Goal: Task Accomplishment & Management: Complete application form

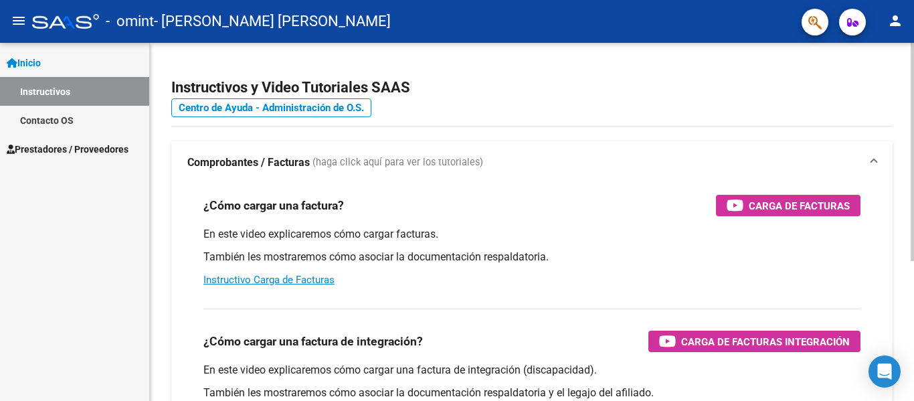
scroll to position [134, 0]
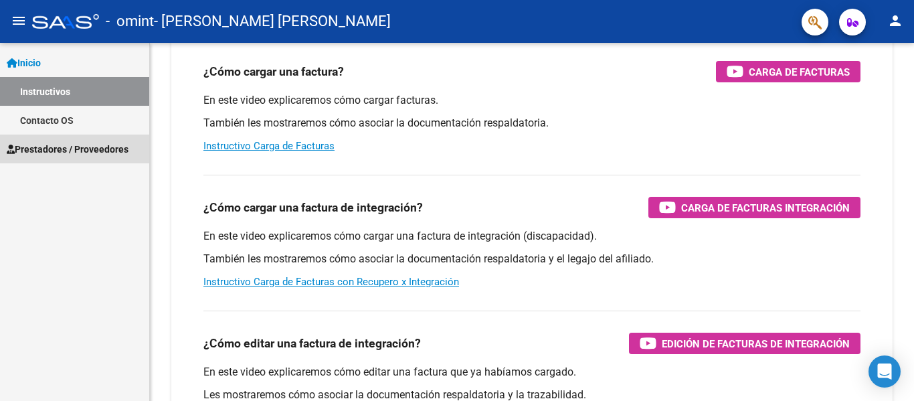
click at [73, 152] on span "Prestadores / Proveedores" at bounding box center [68, 149] width 122 height 15
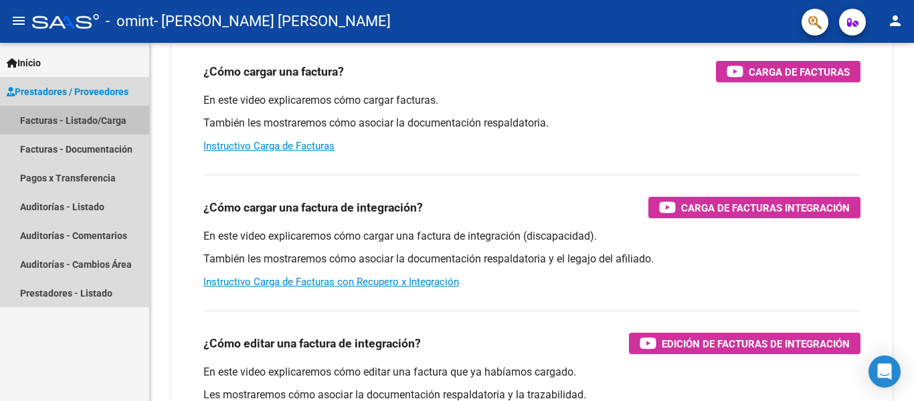
click at [101, 122] on link "Facturas - Listado/Carga" at bounding box center [74, 120] width 149 height 29
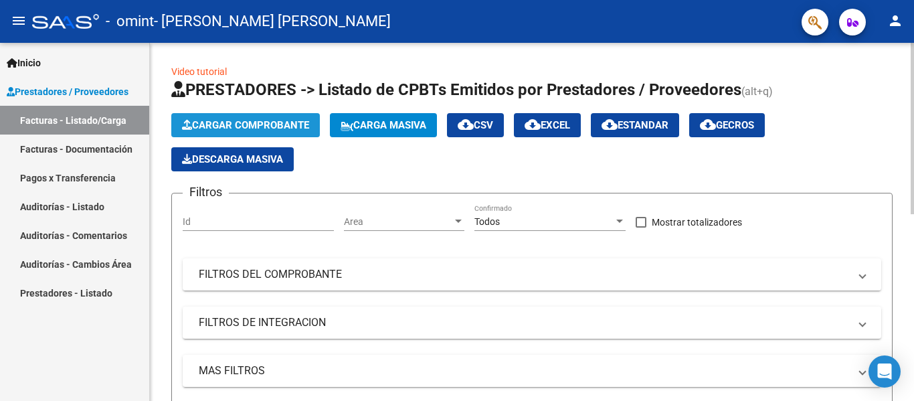
click at [250, 128] on span "Cargar Comprobante" at bounding box center [245, 125] width 127 height 12
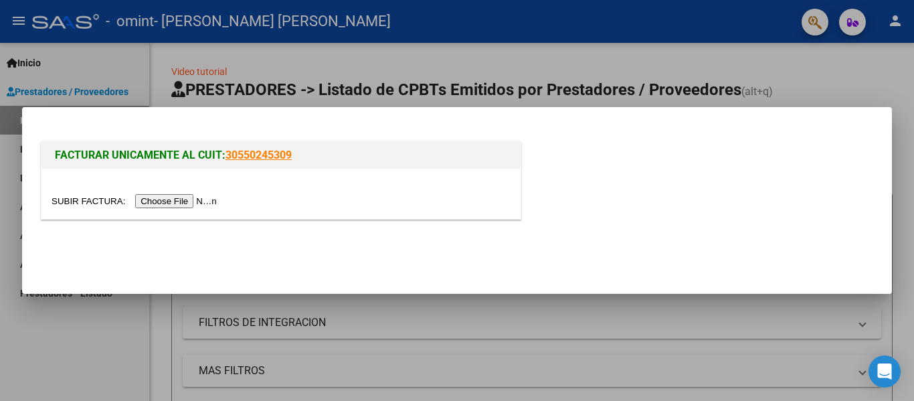
click at [174, 200] on input "file" at bounding box center [136, 201] width 169 height 14
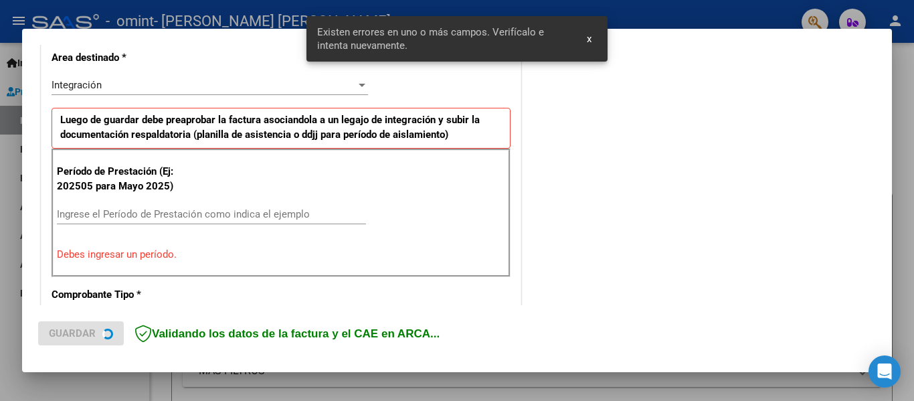
scroll to position [335, 0]
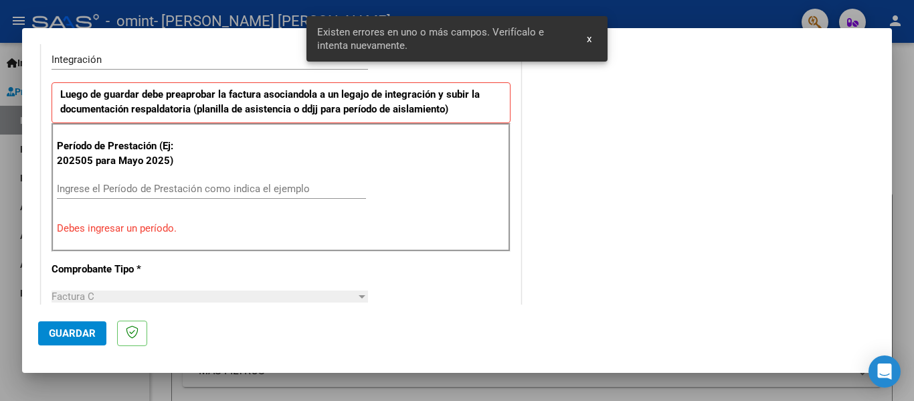
click at [108, 191] on input "Ingrese el Período de Prestación como indica el ejemplo" at bounding box center [211, 189] width 309 height 12
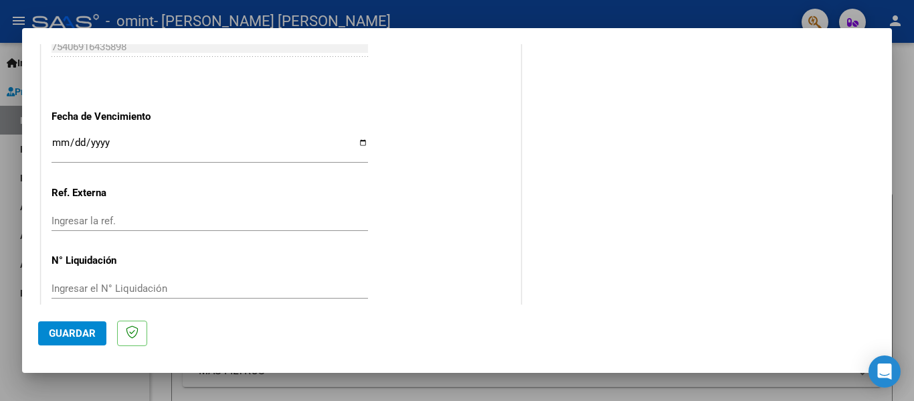
scroll to position [917, 0]
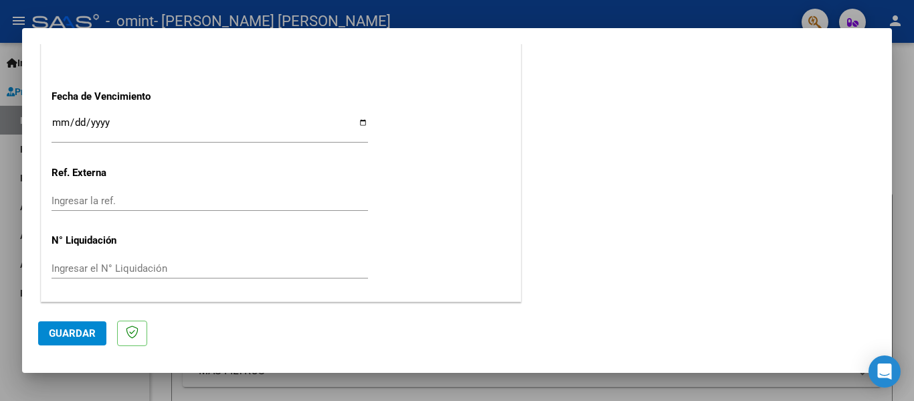
type input "202509"
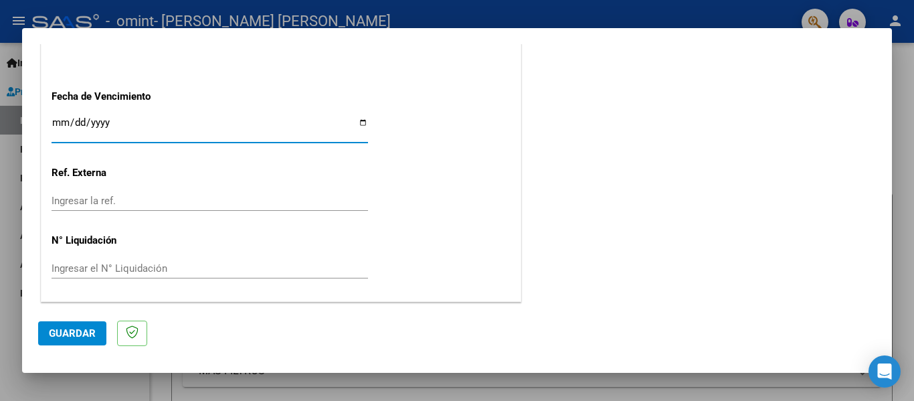
click at [355, 124] on input "Ingresar la fecha" at bounding box center [210, 127] width 316 height 21
click at [359, 124] on input "Ingresar la fecha" at bounding box center [210, 127] width 316 height 21
type input "[DATE]"
click at [75, 335] on span "Guardar" at bounding box center [72, 333] width 47 height 12
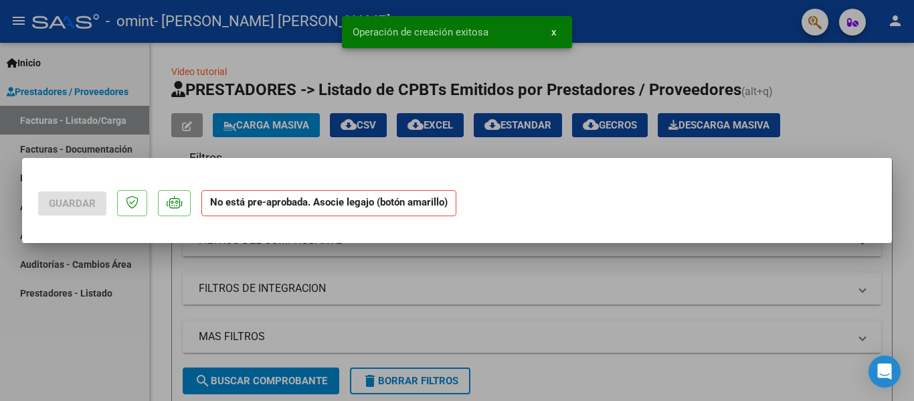
scroll to position [0, 0]
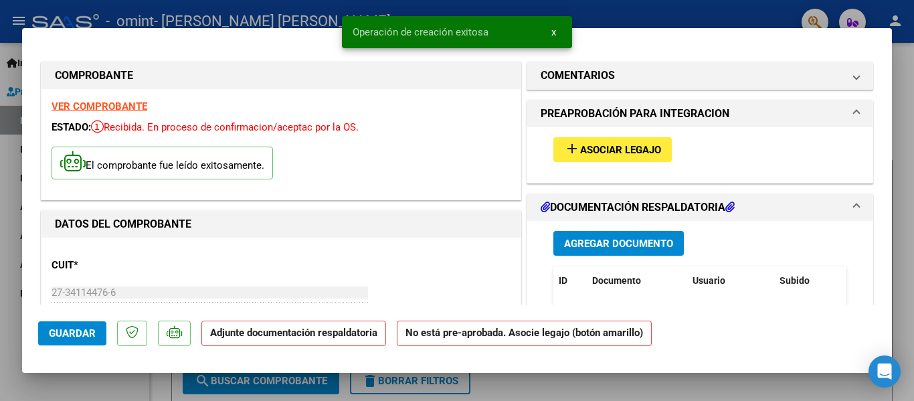
click at [632, 151] on span "Asociar Legajo" at bounding box center [620, 150] width 81 height 12
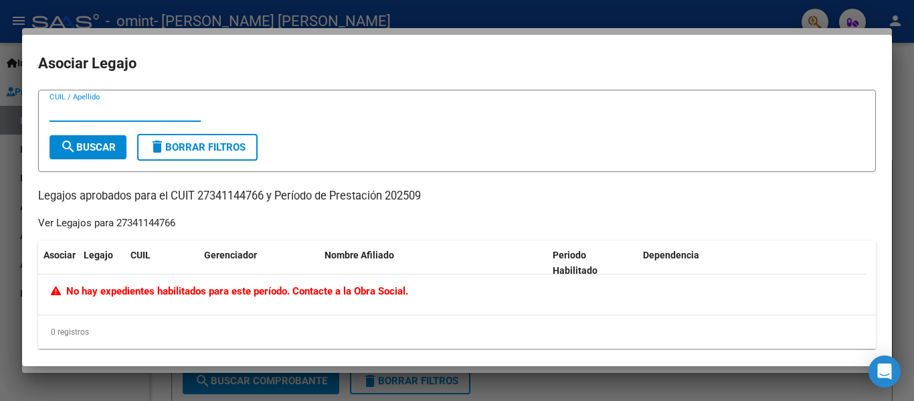
click at [91, 111] on input "CUIL / Apellido" at bounding box center [125, 111] width 151 height 12
click at [354, 251] on span "Nombre Afiliado" at bounding box center [359, 255] width 70 height 11
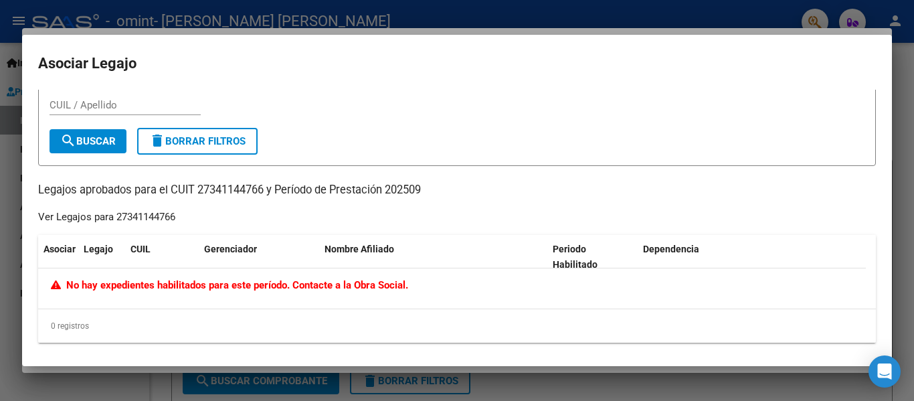
scroll to position [9, 0]
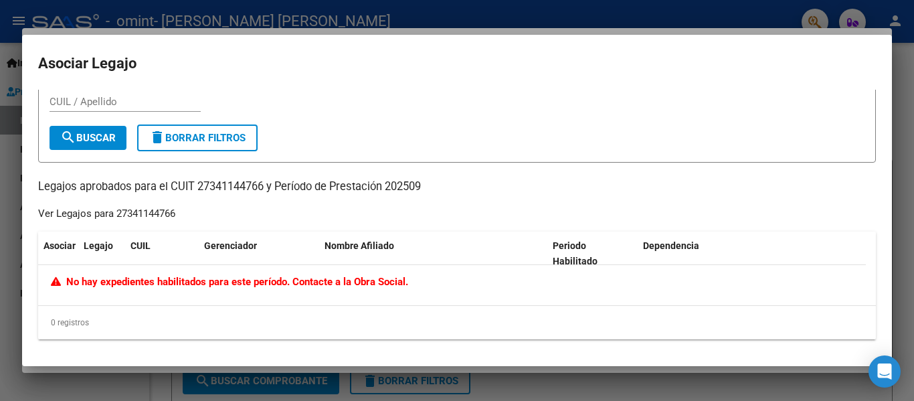
click at [410, 19] on div at bounding box center [457, 200] width 914 height 401
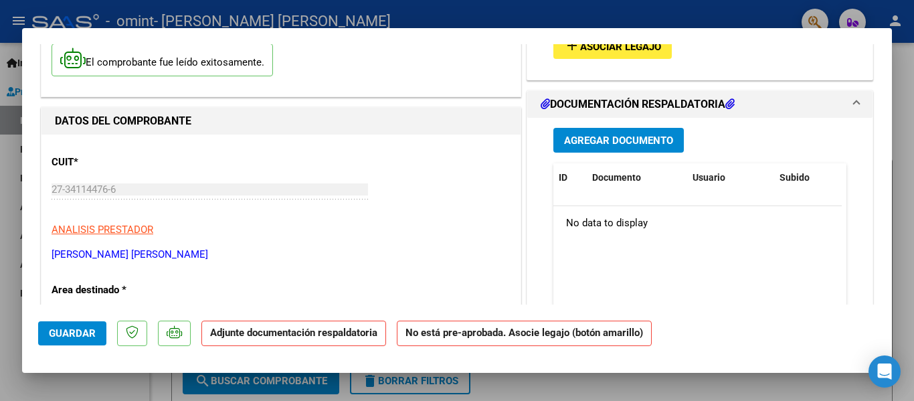
scroll to position [0, 0]
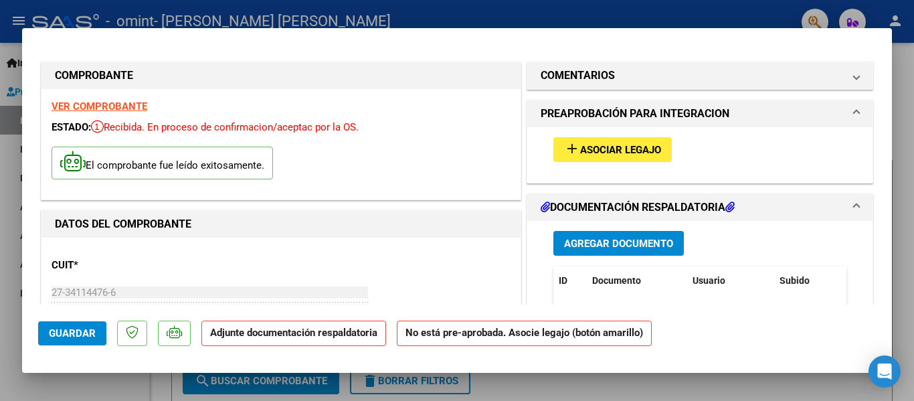
click at [603, 240] on span "Agregar Documento" at bounding box center [618, 243] width 109 height 12
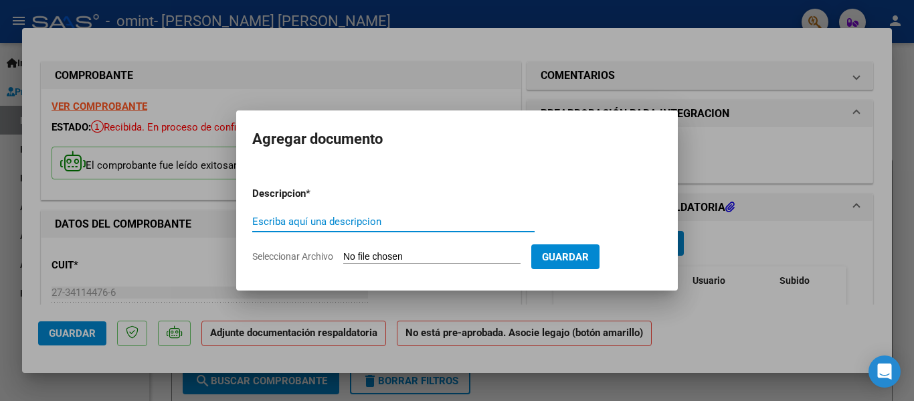
click at [309, 221] on input "Escriba aquí una descripcion" at bounding box center [393, 221] width 282 height 12
type input "Planilla de asistencia"
click at [428, 251] on input "Seleccionar Archivo" at bounding box center [431, 257] width 177 height 13
type input "C:\fakepath\Asist [PERSON_NAME] Septiembre 2025.pdf"
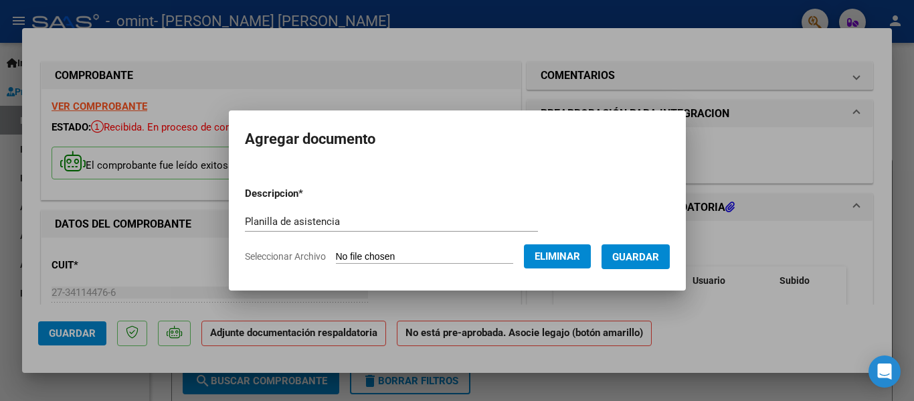
click at [652, 260] on span "Guardar" at bounding box center [635, 257] width 47 height 12
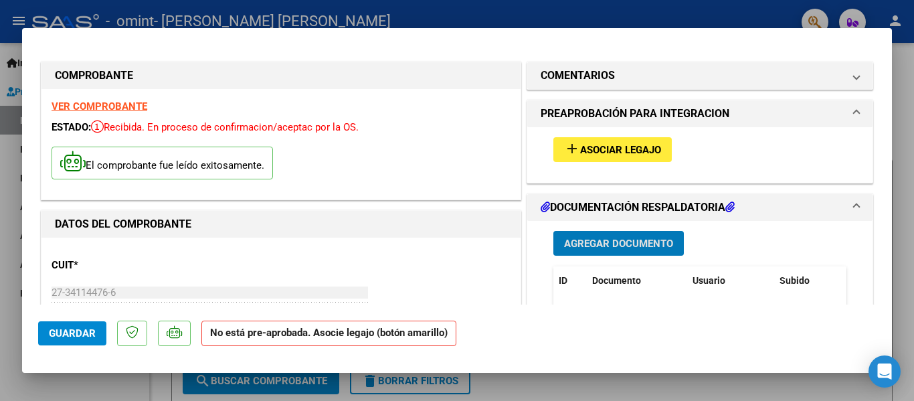
click at [612, 149] on span "Asociar Legajo" at bounding box center [620, 150] width 81 height 12
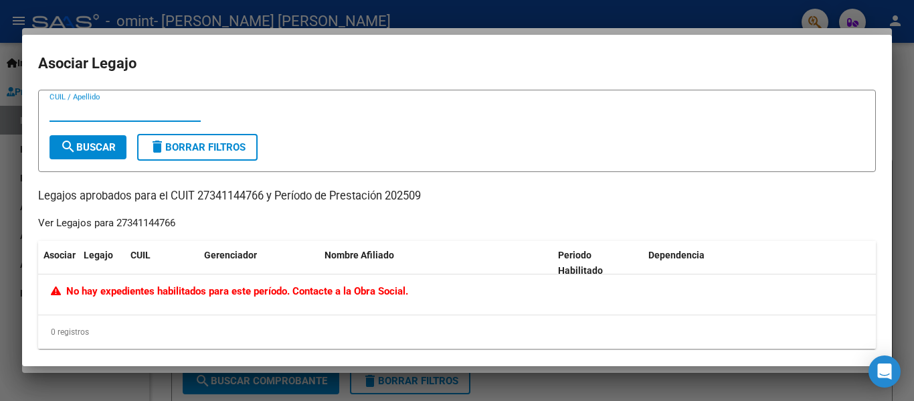
click at [108, 108] on input "CUIL / Apellido" at bounding box center [125, 111] width 151 height 12
type input "27341144766"
click at [88, 139] on button "search Buscar" at bounding box center [88, 147] width 77 height 24
drag, startPoint x: 124, startPoint y: 112, endPoint x: 0, endPoint y: 116, distance: 124.5
click at [0, 116] on div "COMPROBANTE VER COMPROBANTE ESTADO: Recibida. En proceso de confirmacion/acepta…" at bounding box center [457, 200] width 914 height 401
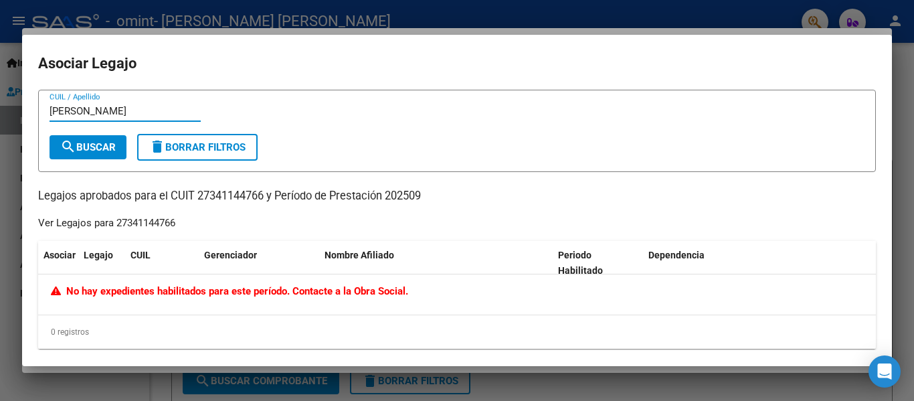
type input "[PERSON_NAME]"
click at [98, 144] on span "search Buscar" at bounding box center [88, 147] width 56 height 12
click at [175, 146] on span "delete Borrar Filtros" at bounding box center [197, 147] width 96 height 12
click at [698, 16] on div at bounding box center [457, 200] width 914 height 401
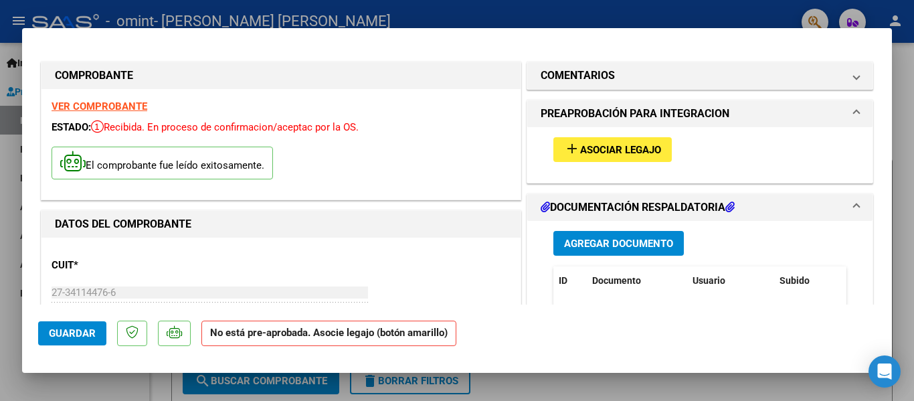
click at [901, 284] on div at bounding box center [457, 200] width 914 height 401
type input "$ 0,00"
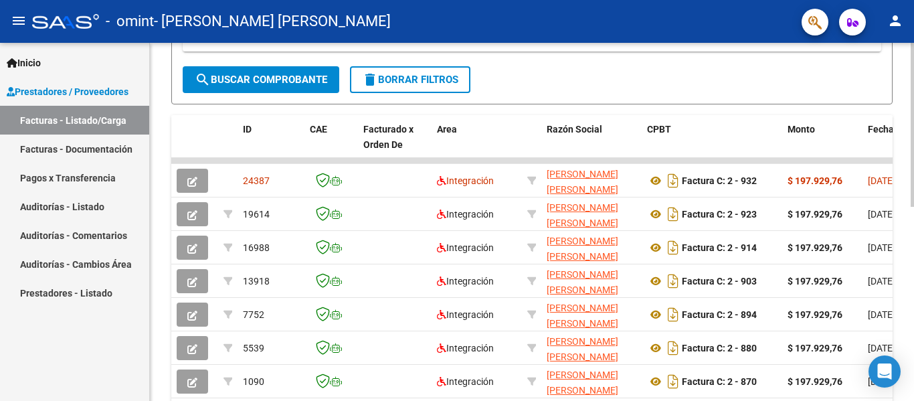
scroll to position [335, 0]
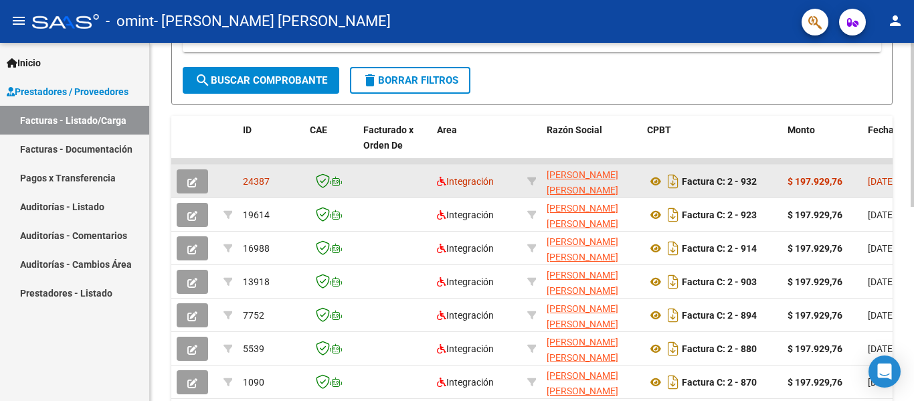
drag, startPoint x: 803, startPoint y: 161, endPoint x: 706, endPoint y: 167, distance: 97.2
click at [706, 167] on datatable-scroller "24387 Integración [PERSON_NAME] [PERSON_NAME] 27341144766 Factura C: 2 - 932 $ …" at bounding box center [531, 279] width 721 height 240
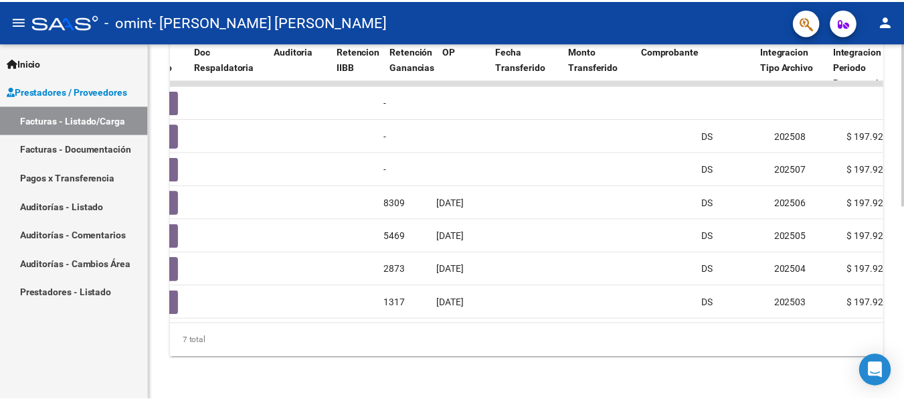
scroll to position [0, 809]
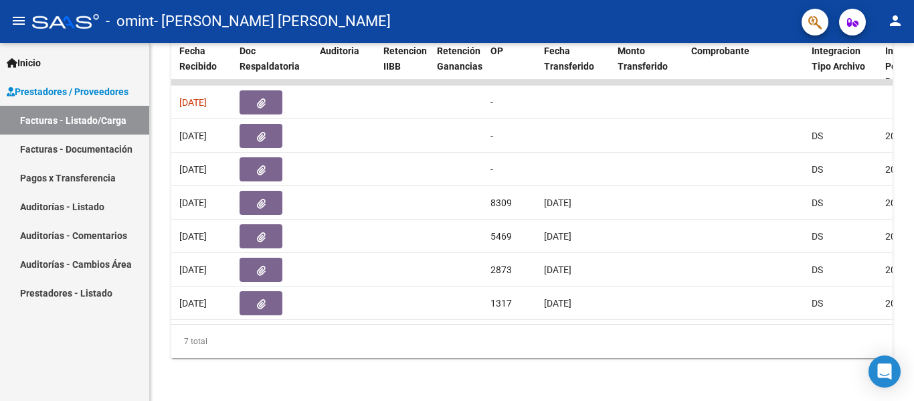
click at [898, 21] on mat-icon "person" at bounding box center [895, 21] width 16 height 16
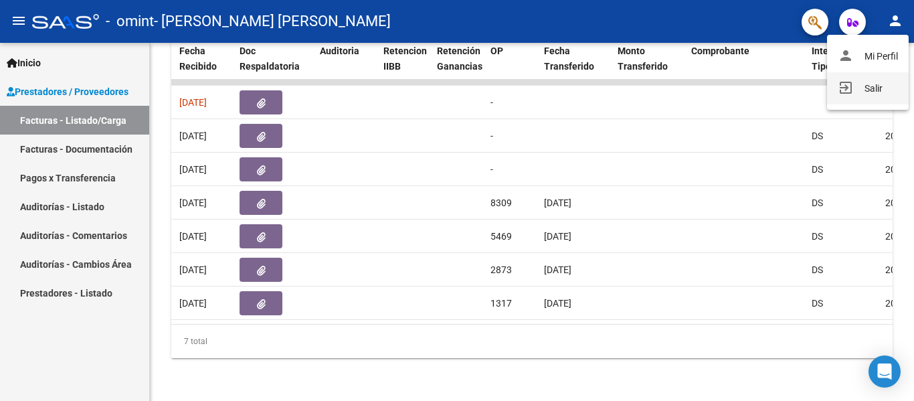
click at [871, 84] on button "exit_to_app Salir" at bounding box center [868, 88] width 82 height 32
